Goal: Task Accomplishment & Management: Use online tool/utility

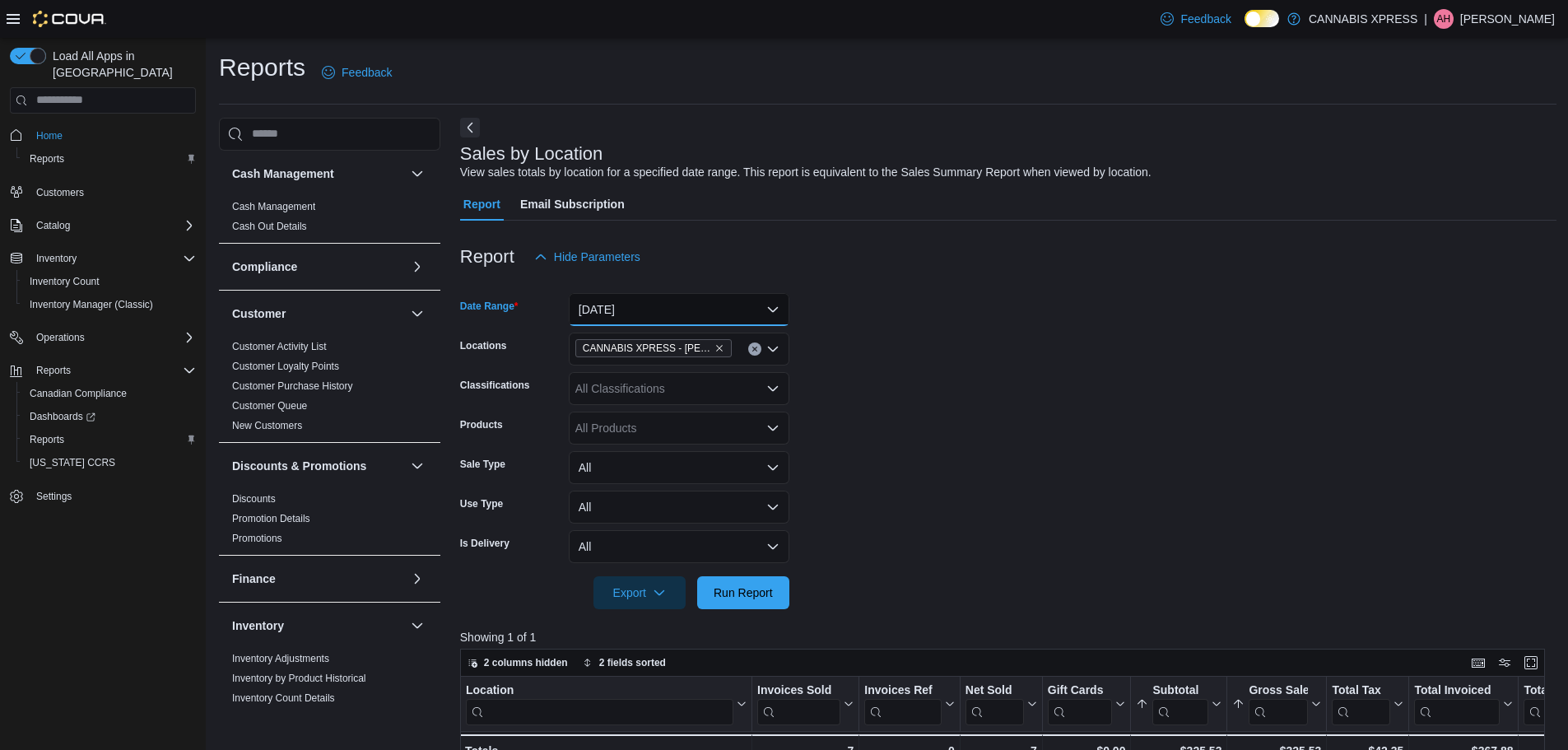
click at [772, 316] on button "[DATE]" at bounding box center [679, 310] width 221 height 32
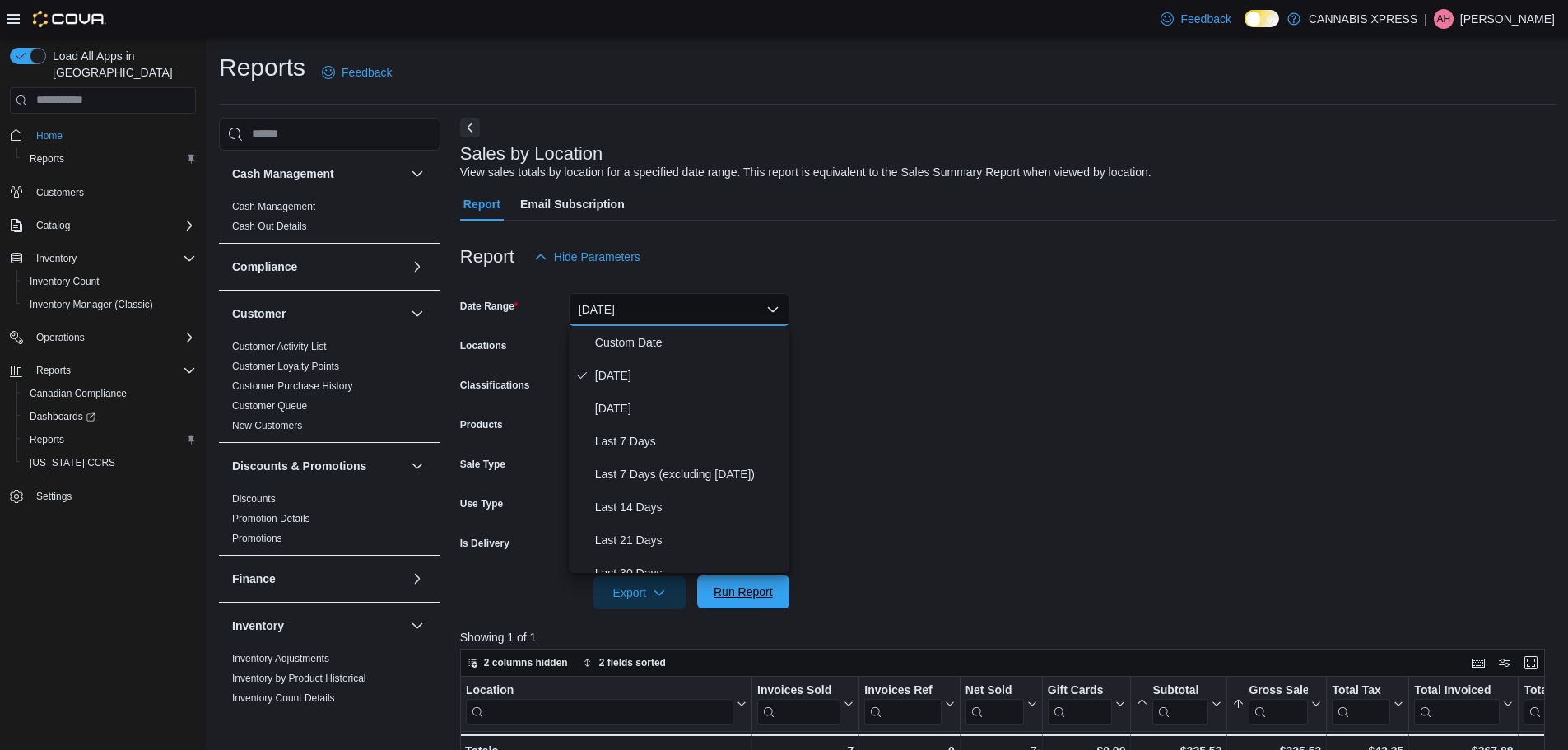
click at [735, 587] on span "Run Report" at bounding box center [743, 591] width 59 height 16
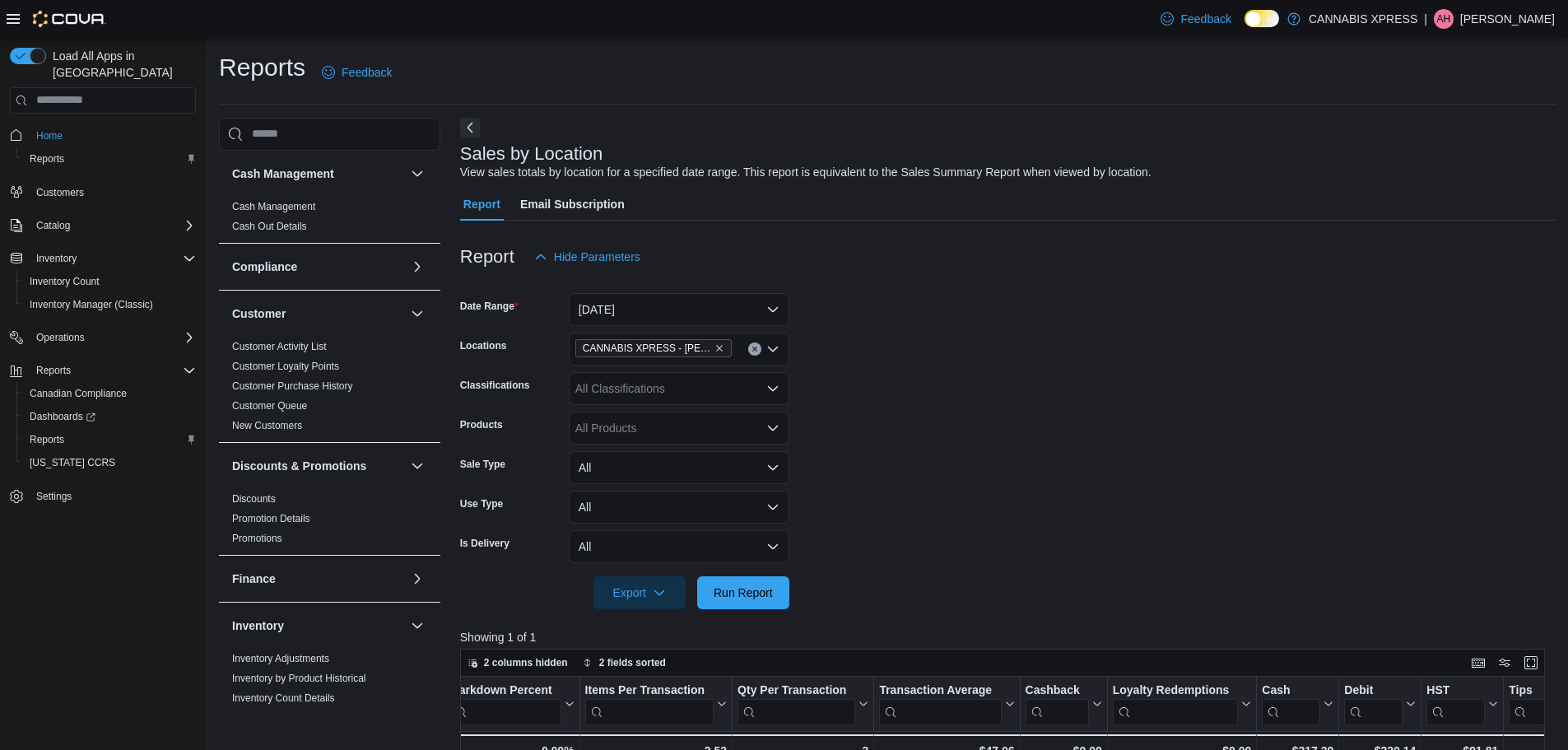
click at [755, 345] on icon "Clear input" at bounding box center [755, 349] width 7 height 7
click at [756, 603] on span "Run Report" at bounding box center [743, 592] width 73 height 32
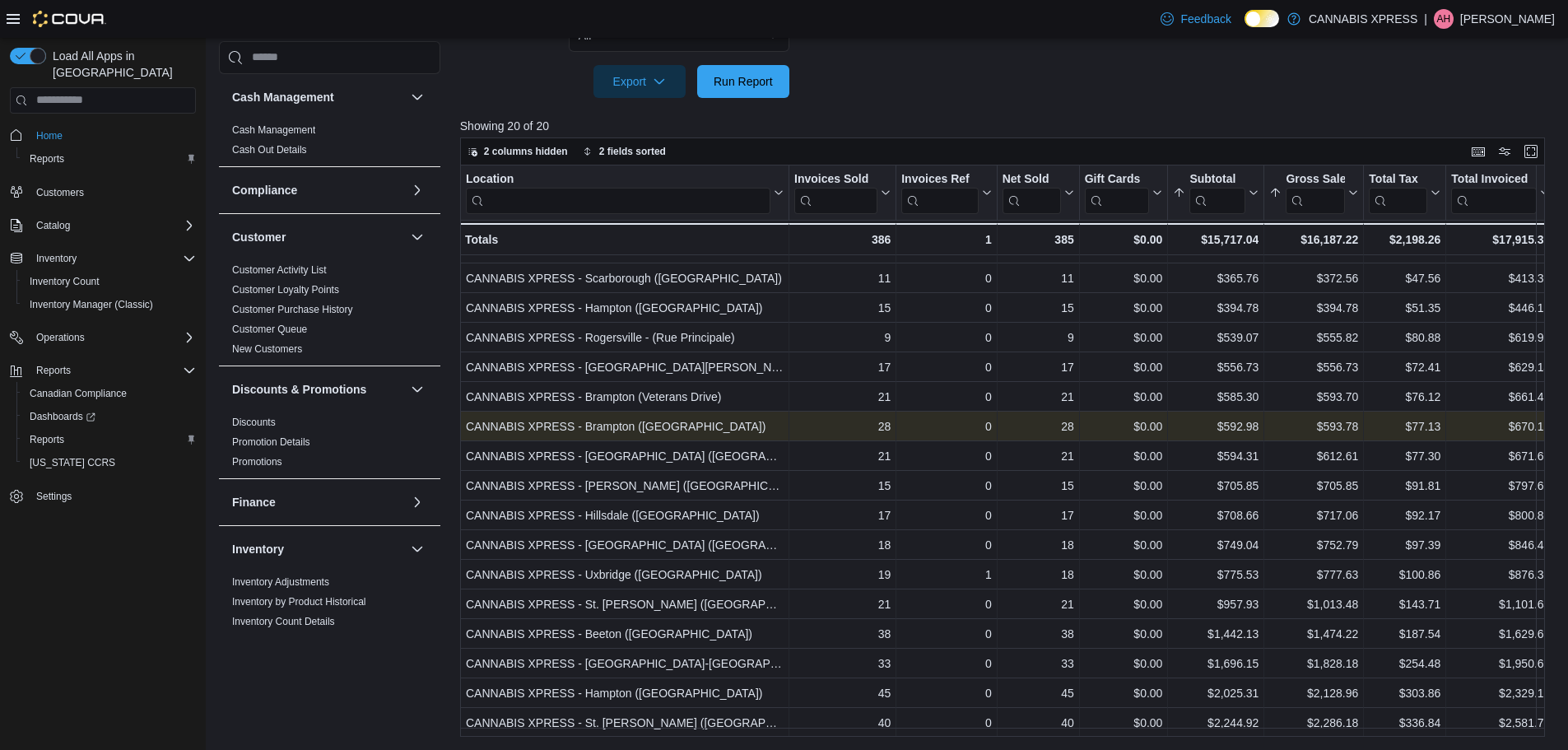
scroll to position [119, 0]
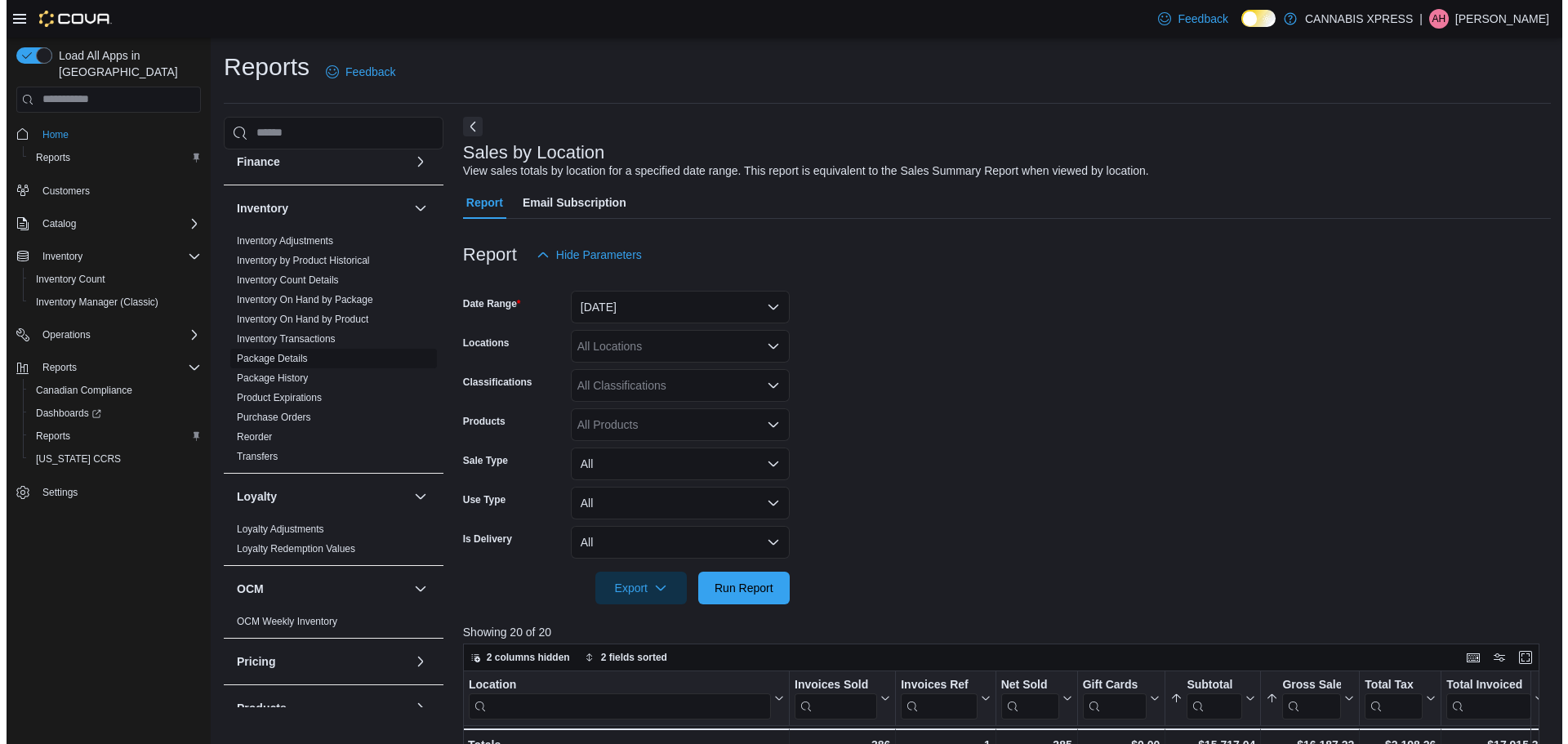
scroll to position [873, 0]
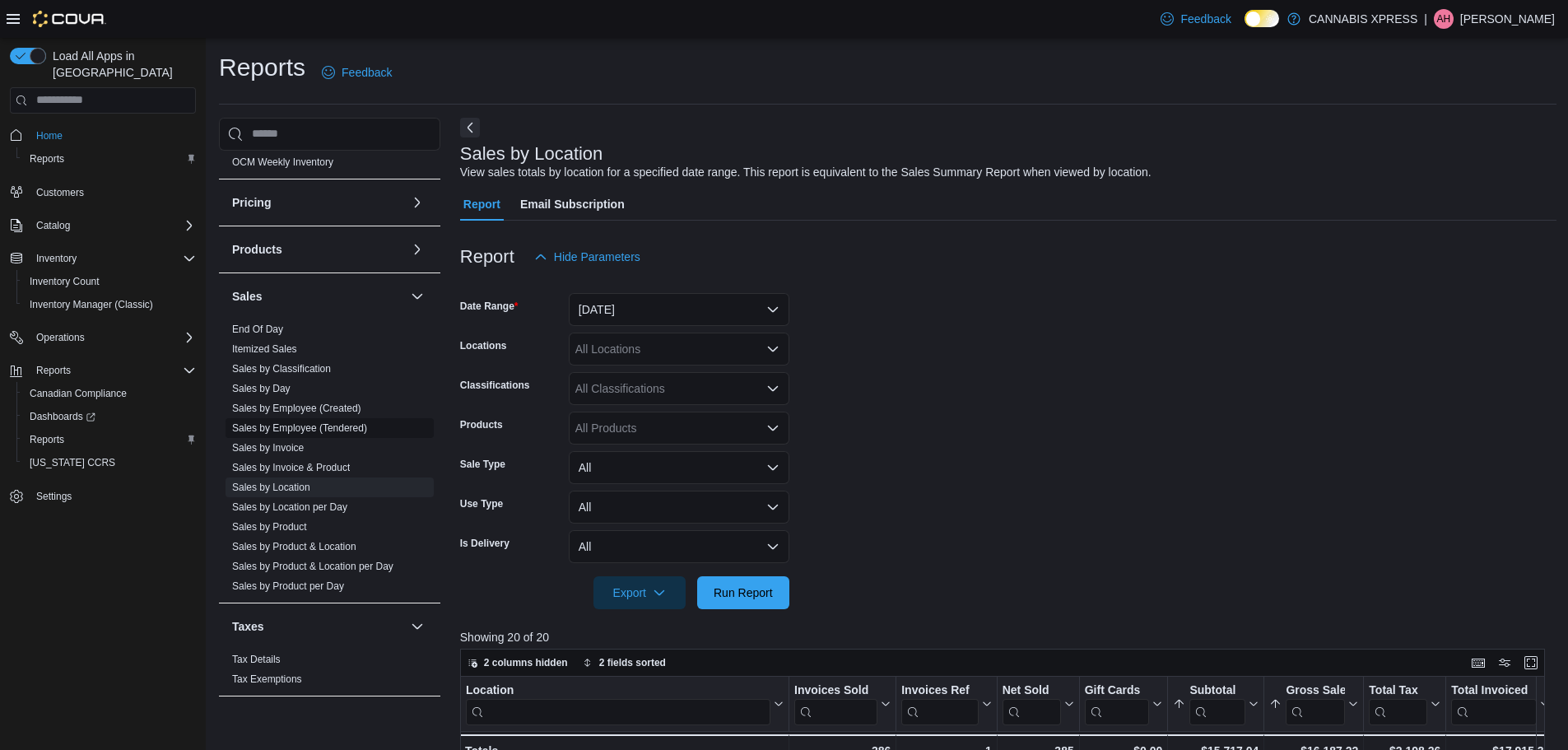
click at [311, 428] on link "Sales by Employee (Tendered)" at bounding box center [299, 428] width 135 height 11
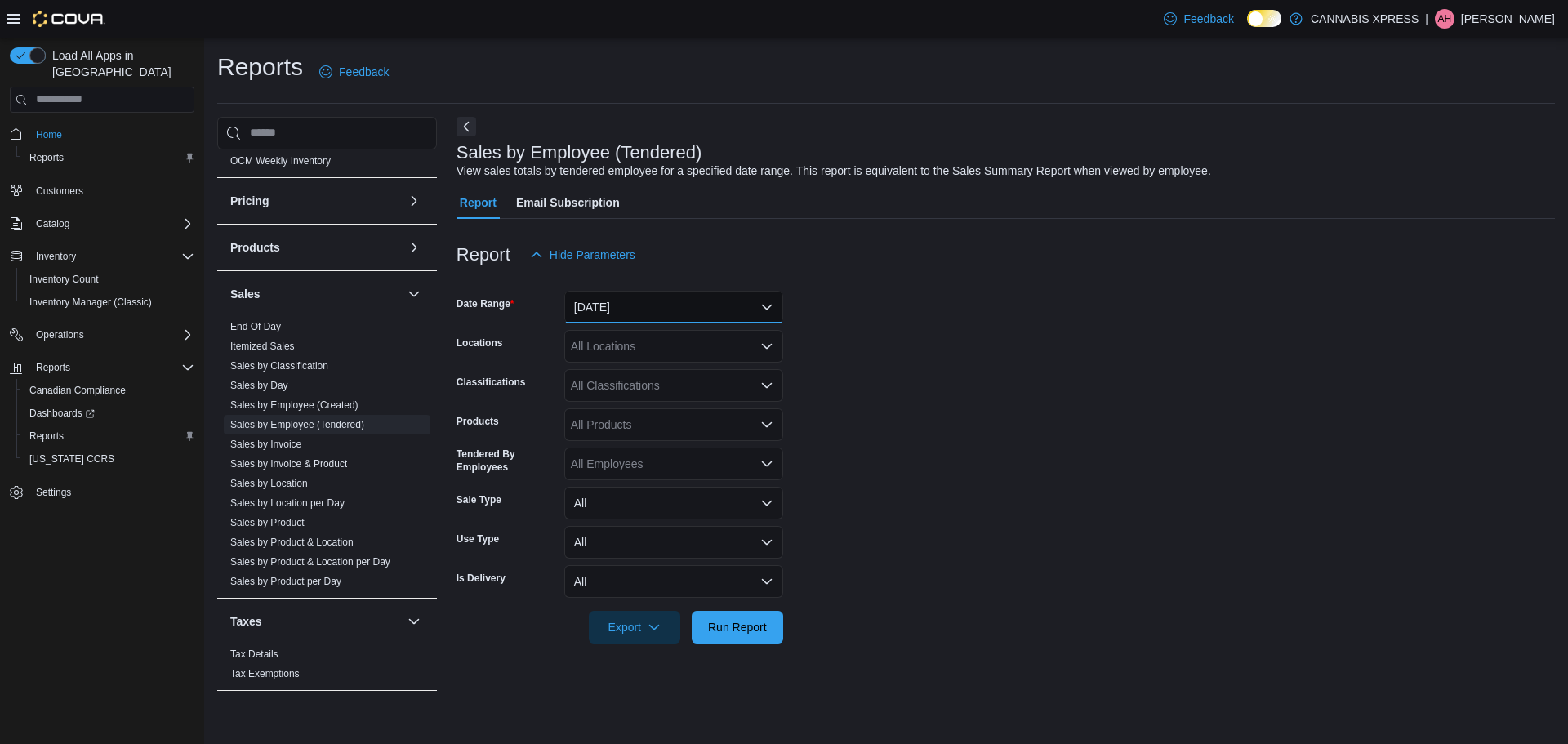
click at [764, 305] on button "[DATE]" at bounding box center [674, 307] width 219 height 32
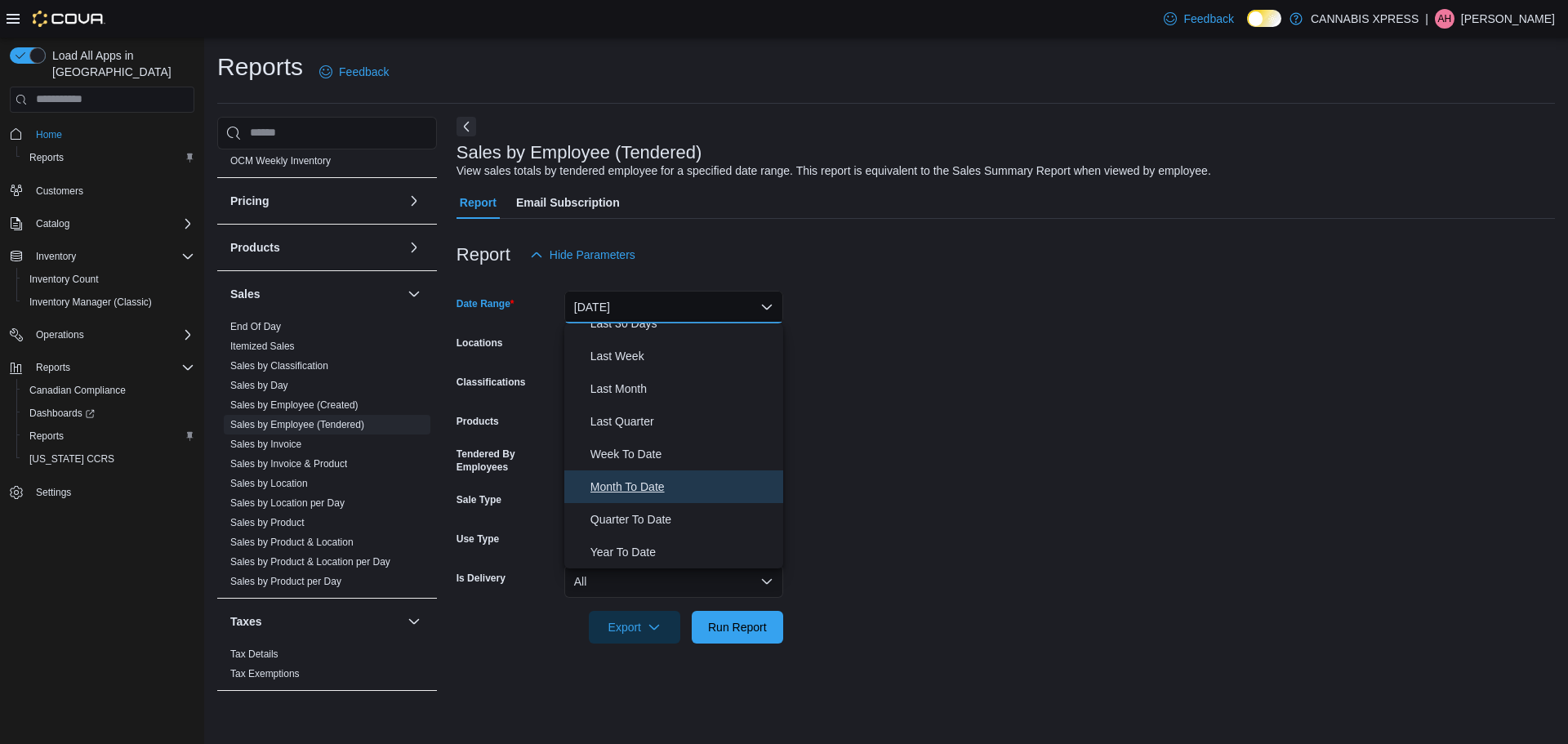
click at [613, 488] on span "Month To Date" at bounding box center [683, 486] width 186 height 20
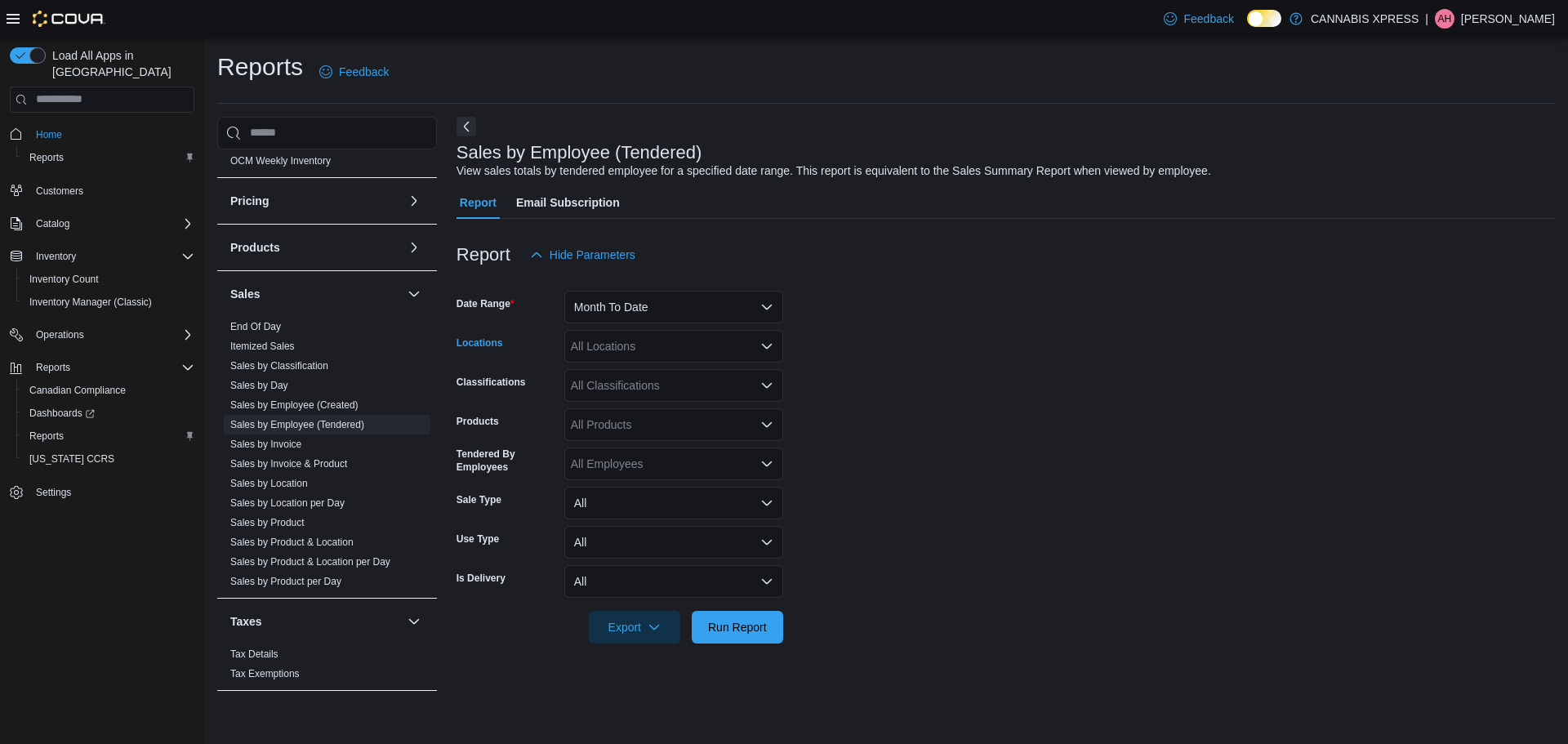
click at [768, 348] on icon "Open list of options" at bounding box center [767, 345] width 10 height 5
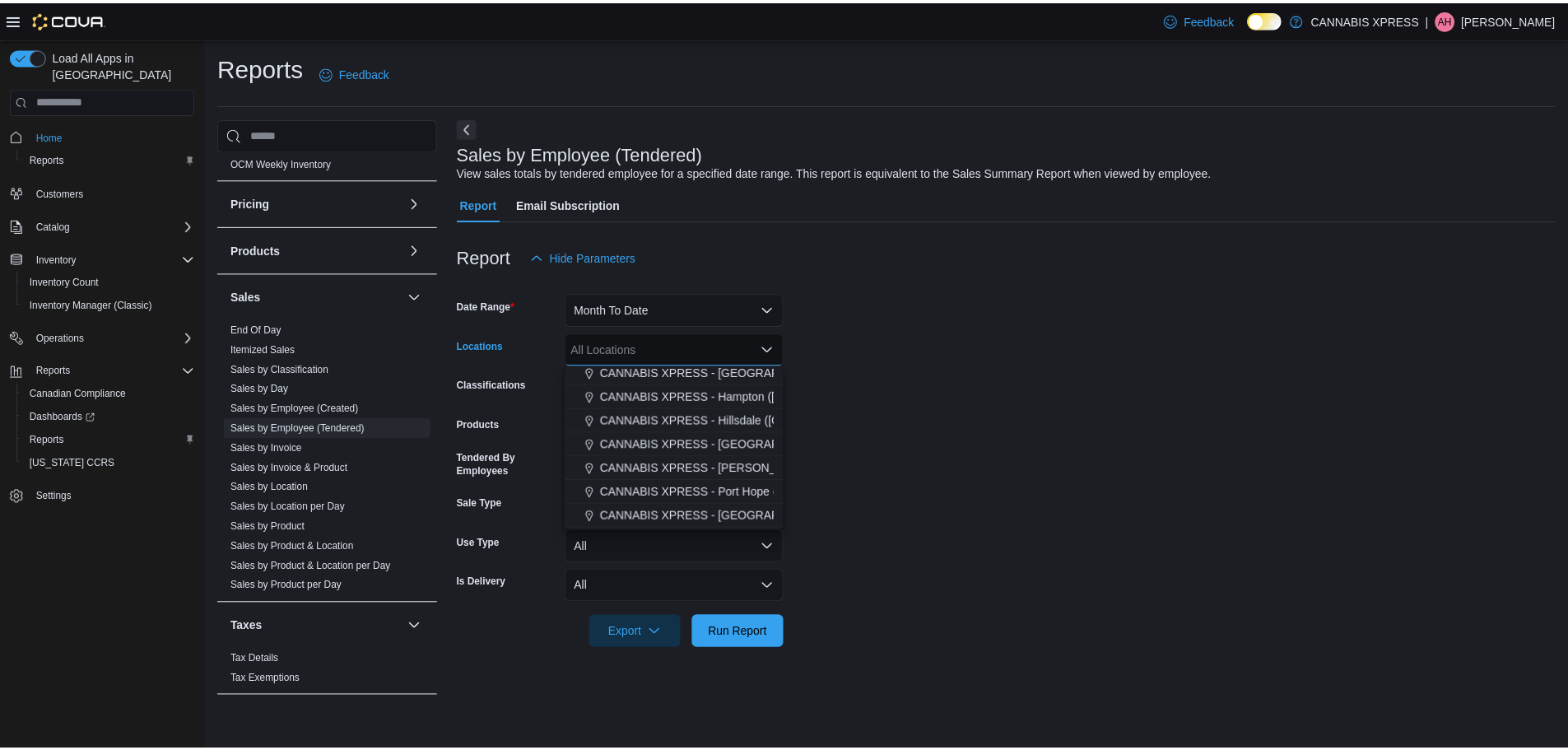
scroll to position [132, 0]
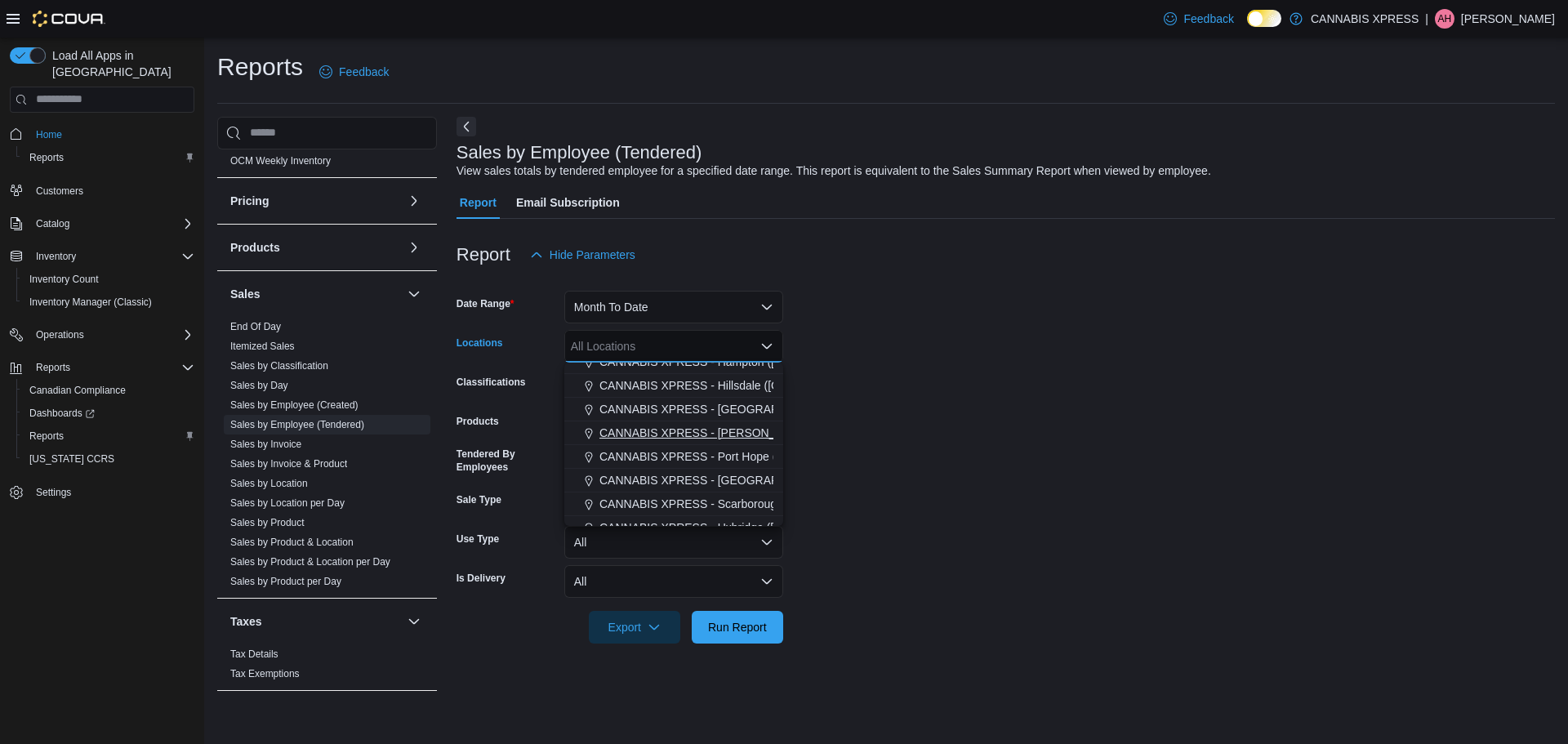
click at [753, 438] on span "CANNABIS XPRESS - [PERSON_NAME] ([GEOGRAPHIC_DATA])" at bounding box center [770, 432] width 342 height 16
click at [724, 624] on span "Run Report" at bounding box center [736, 626] width 59 height 16
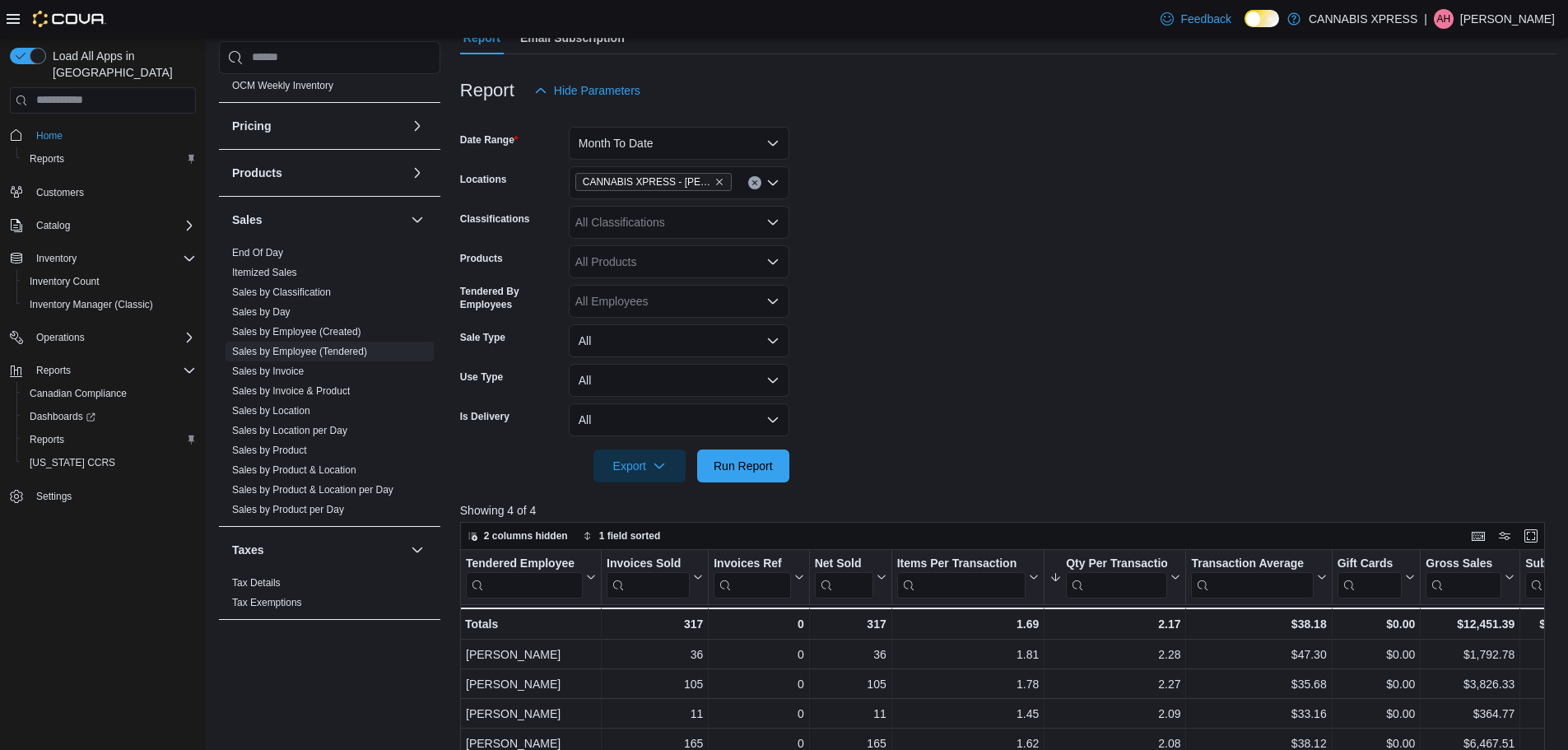
scroll to position [164, 0]
click at [317, 428] on link "Sales by Location per Day" at bounding box center [289, 430] width 115 height 11
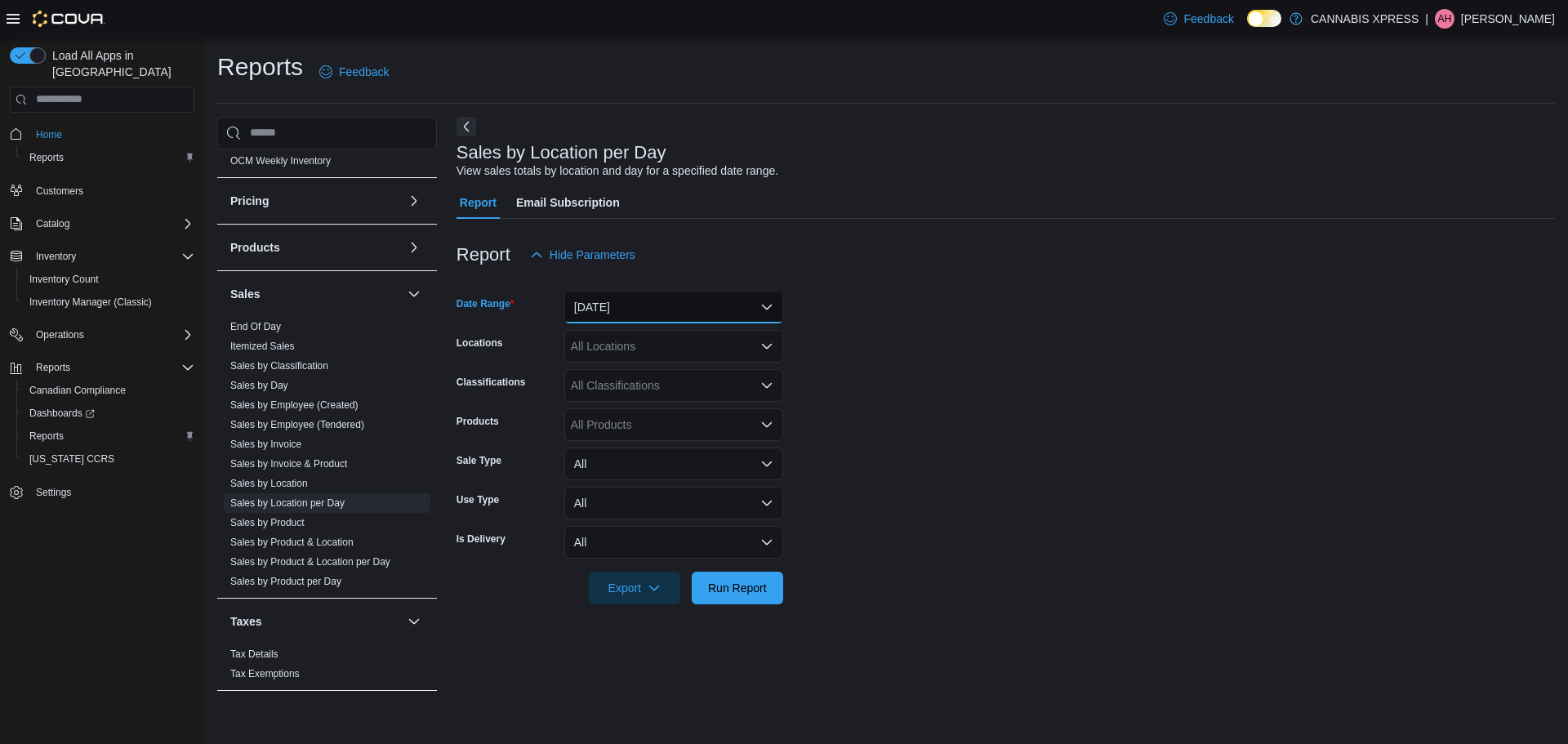
click at [768, 306] on button "[DATE]" at bounding box center [674, 307] width 219 height 32
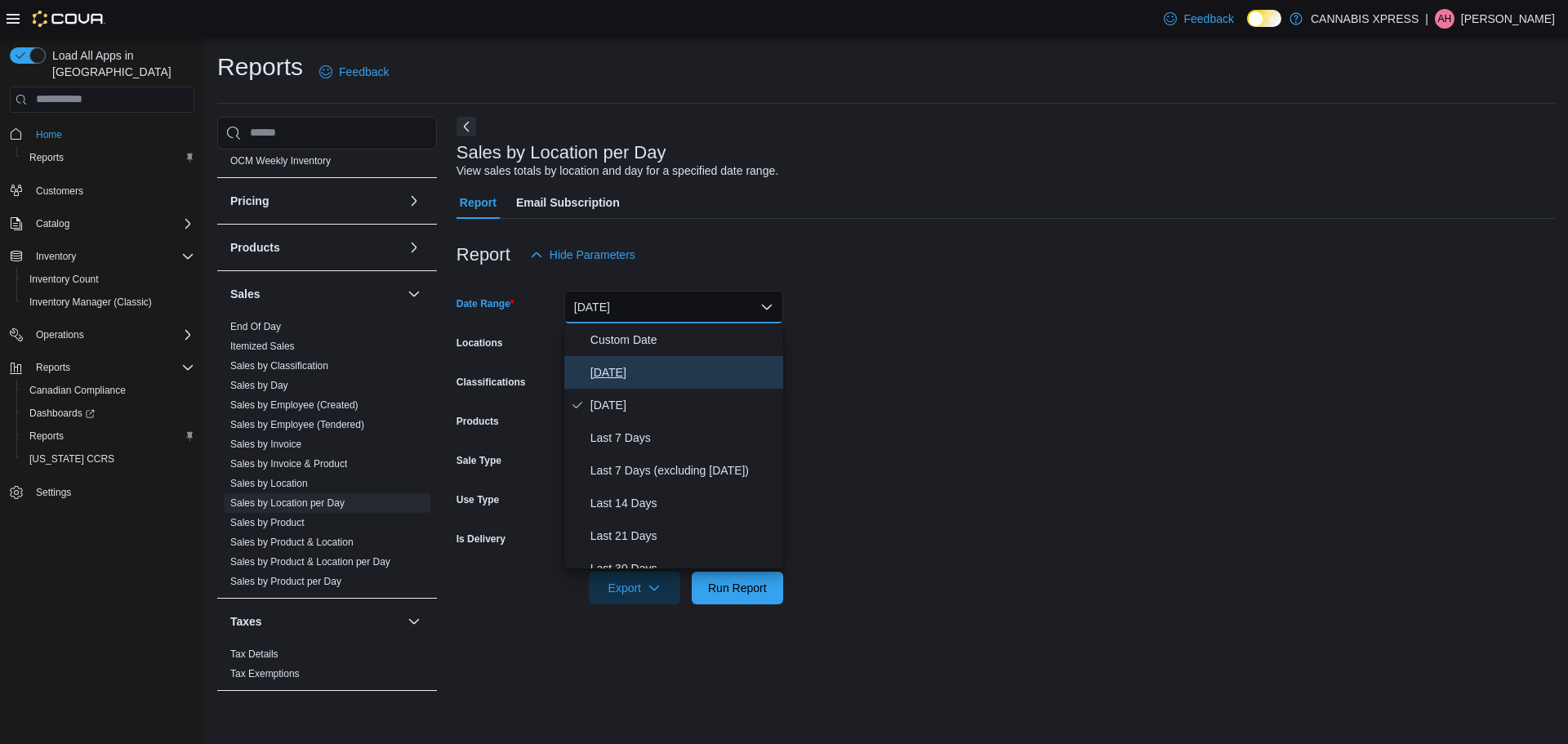
click at [615, 378] on span "[DATE]" at bounding box center [683, 372] width 186 height 20
